Goal: Information Seeking & Learning: Find specific fact

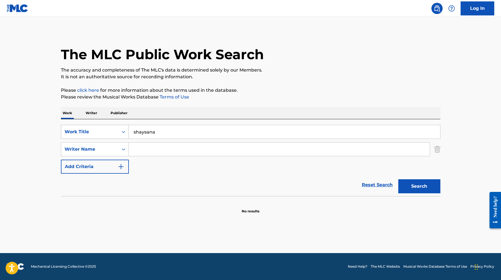
drag, startPoint x: 166, startPoint y: 132, endPoint x: 99, endPoint y: 126, distance: 67.1
click at [99, 126] on div "SearchWithCriteria9cd3b173-12ff-4282-8943-17189d7ba54f Work Title shaysana" at bounding box center [251, 132] width 380 height 14
type input "born under a bad sign"
click at [398, 179] on button "Search" at bounding box center [419, 186] width 42 height 14
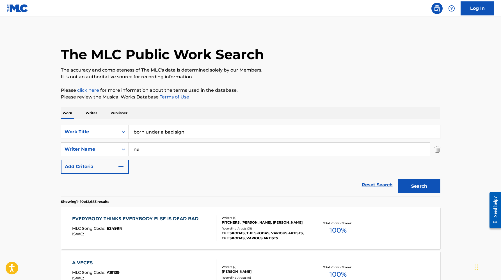
type input "n"
type input "king"
click at [398, 179] on button "Search" at bounding box center [419, 186] width 42 height 14
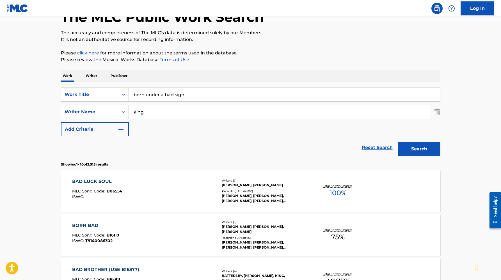
scroll to position [56, 0]
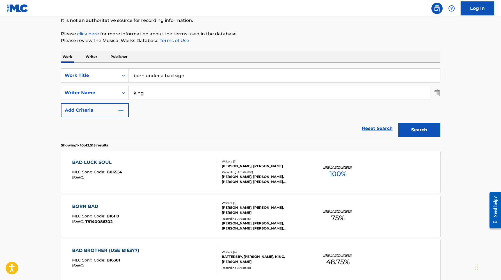
drag, startPoint x: 176, startPoint y: 92, endPoint x: 63, endPoint y: 93, distance: 112.9
click at [63, 93] on div "SearchWithCriteria095ff40b-c466-40c3-a8e3-646e4538cf6a Writer Name king" at bounding box center [251, 93] width 380 height 14
click at [398, 123] on button "Search" at bounding box center [419, 130] width 42 height 14
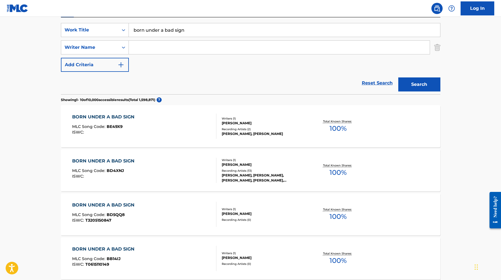
scroll to position [104, 0]
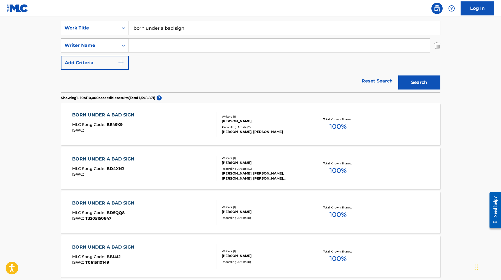
click at [108, 46] on div "Writer Name" at bounding box center [90, 45] width 51 height 7
